Goal: Book appointment/travel/reservation

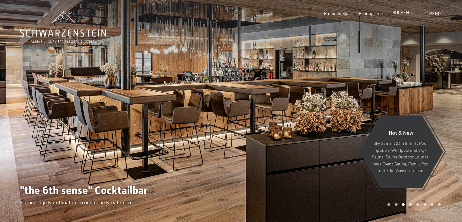
click at [401, 13] on span "BUCHEN" at bounding box center [400, 12] width 17 height 5
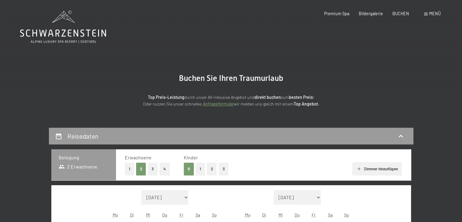
click at [432, 12] on span "Menü" at bounding box center [435, 13] width 12 height 5
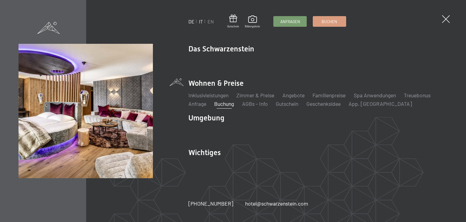
click at [200, 21] on link "IT" at bounding box center [201, 22] width 4 height 6
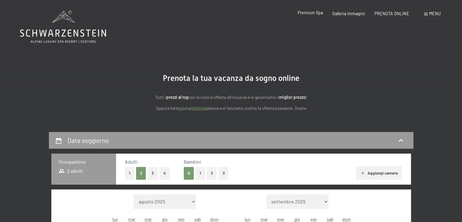
click at [312, 12] on span "Premium Spa" at bounding box center [309, 12] width 25 height 5
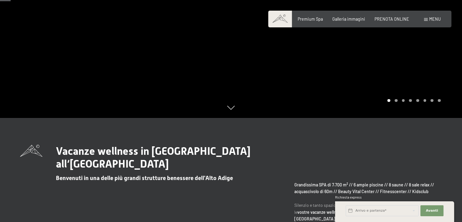
scroll to position [121, 0]
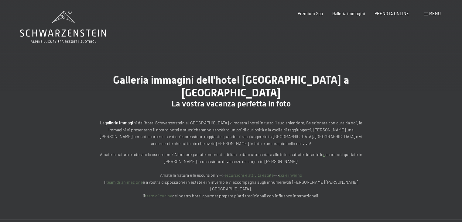
click at [426, 14] on span at bounding box center [426, 14] width 4 height 3
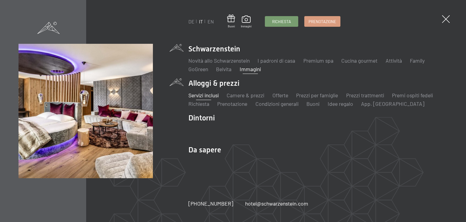
click at [205, 95] on link "Servizi inclusi" at bounding box center [203, 95] width 30 height 7
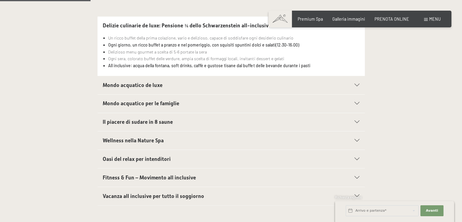
scroll to position [212, 0]
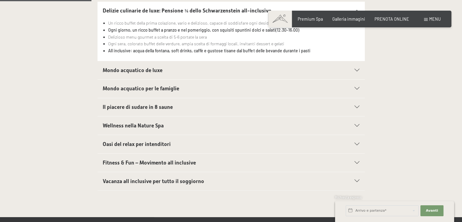
click at [357, 141] on div "Oasi del relax per intenditori" at bounding box center [231, 144] width 256 height 18
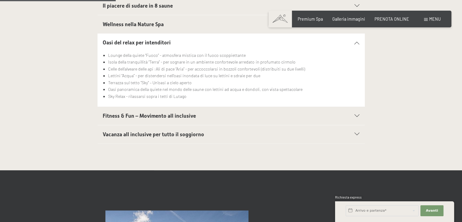
scroll to position [273, 0]
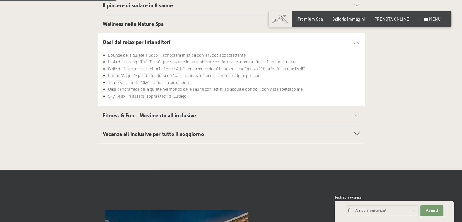
click at [355, 131] on div "Vacanza all inclusive per tutto il soggiorno" at bounding box center [231, 134] width 256 height 18
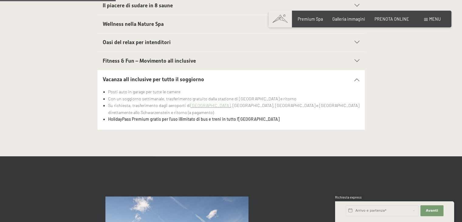
click at [403, 88] on div "Vacanza all inclusive per tutto il soggiorno Posti auto in garage per tutte le …" at bounding box center [231, 99] width 365 height 59
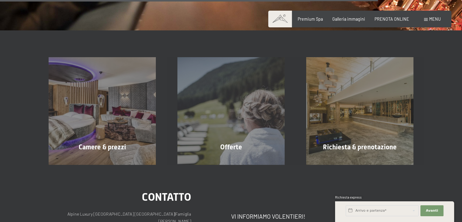
scroll to position [911, 0]
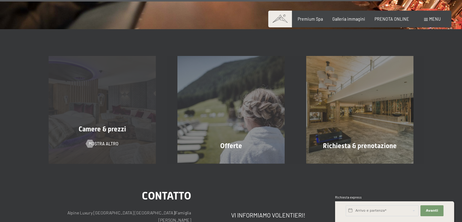
click at [115, 130] on span "Camere & prezzi" at bounding box center [102, 129] width 47 height 8
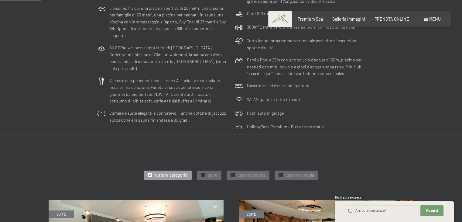
scroll to position [182, 0]
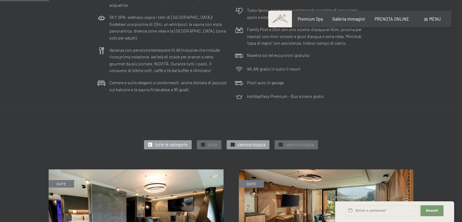
click at [259, 144] on span "camera doppia" at bounding box center [251, 144] width 28 height 6
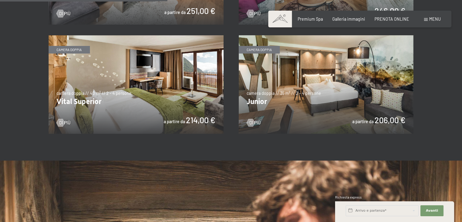
scroll to position [425, 0]
click at [360, 106] on img at bounding box center [326, 84] width 175 height 98
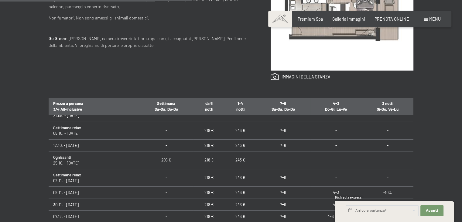
scroll to position [91, 0]
